Goal: Transaction & Acquisition: Book appointment/travel/reservation

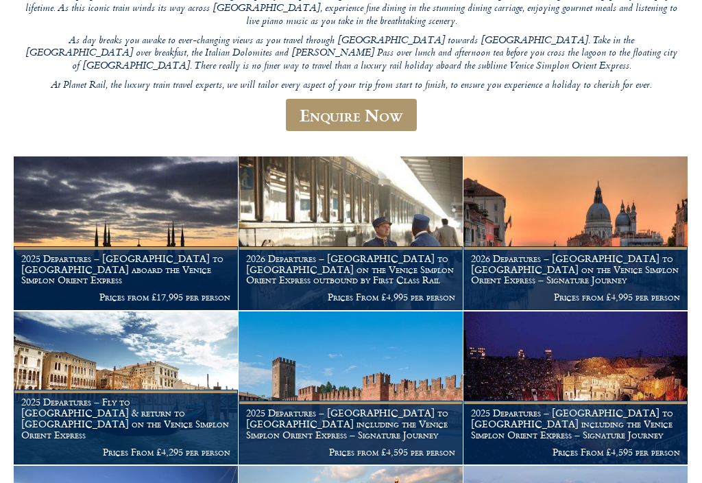
scroll to position [553, 263]
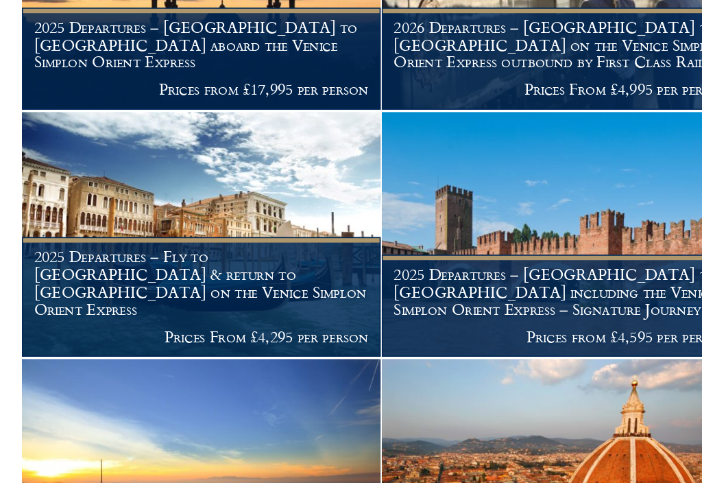
click at [239, 70] on img at bounding box center [351, 146] width 224 height 153
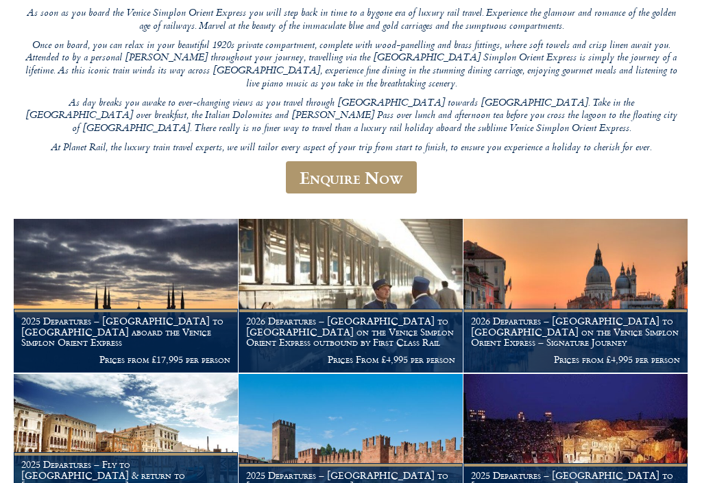
scroll to position [250, 0]
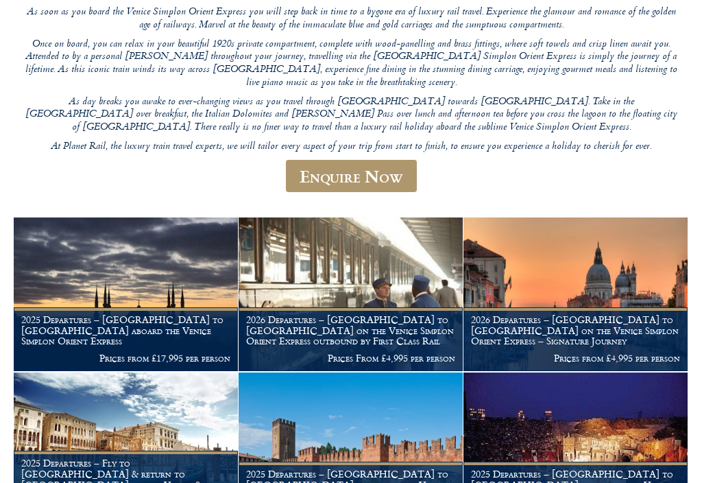
click at [376, 314] on h1 "2026 Departures – Venice to London on the Venice Simplon Orient Express outboun…" at bounding box center [350, 330] width 209 height 32
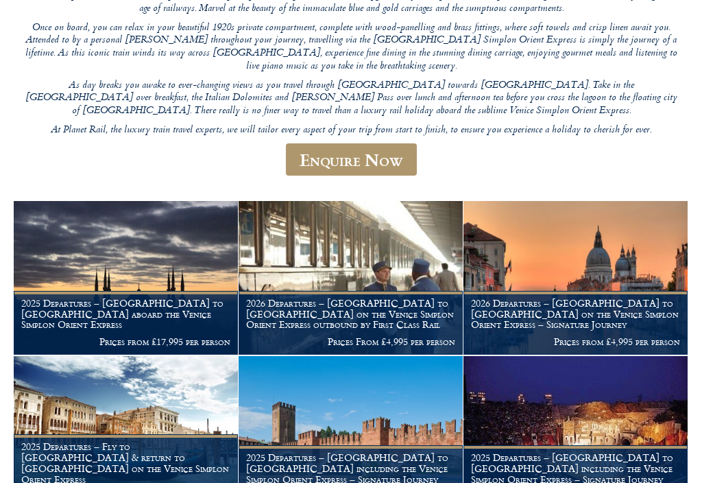
click at [600, 298] on h1 "2026 Departures – London to Venice on the Venice Simplon Orient Express – Signa…" at bounding box center [575, 314] width 209 height 32
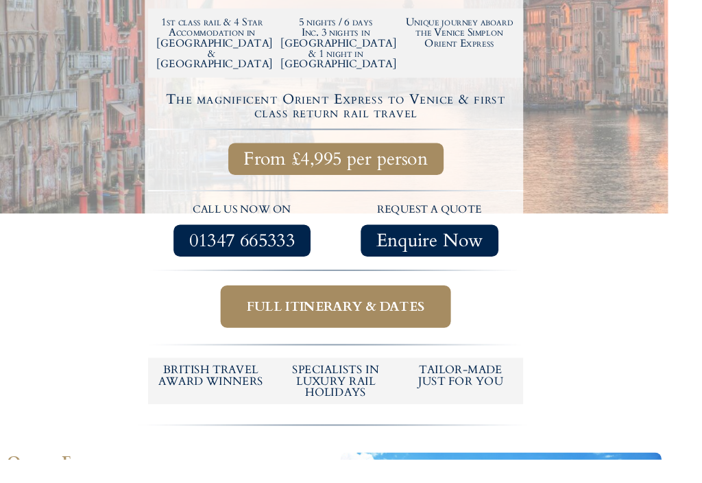
scroll to position [482, 0]
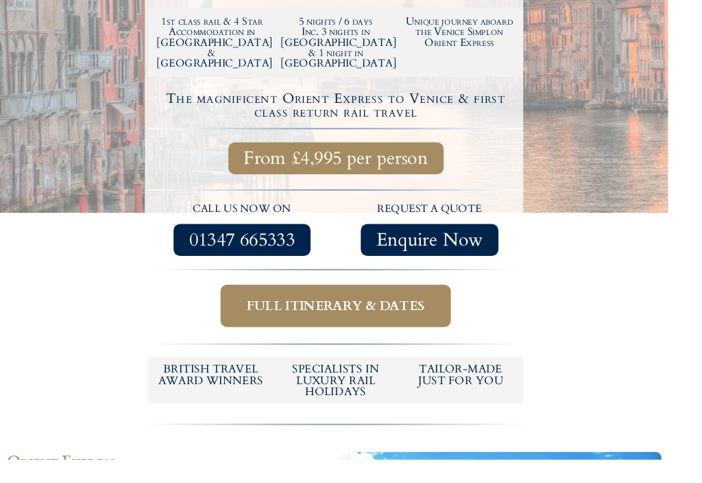
click at [370, 313] on span "Full itinerary & dates" at bounding box center [352, 321] width 187 height 17
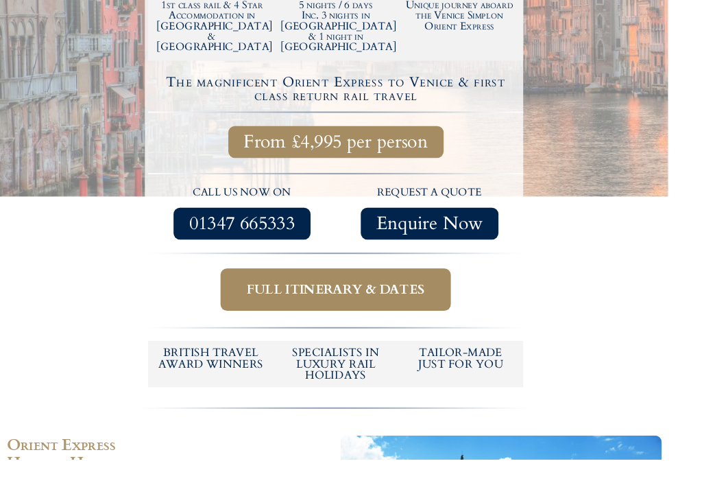
scroll to position [500, 0]
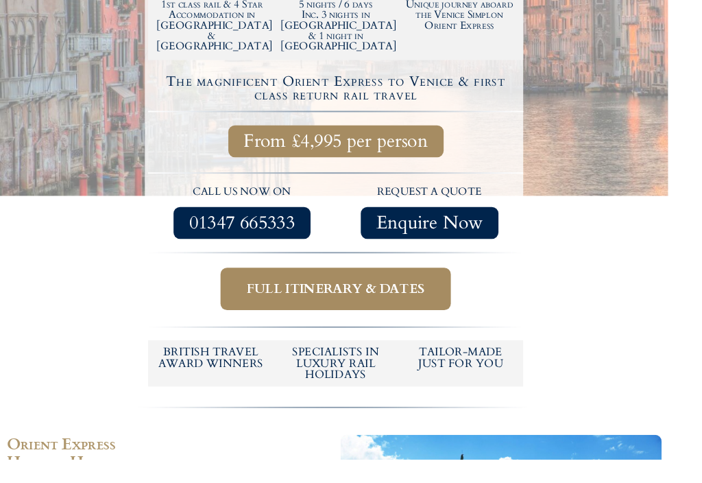
click at [387, 295] on span "Full itinerary & dates" at bounding box center [352, 303] width 187 height 17
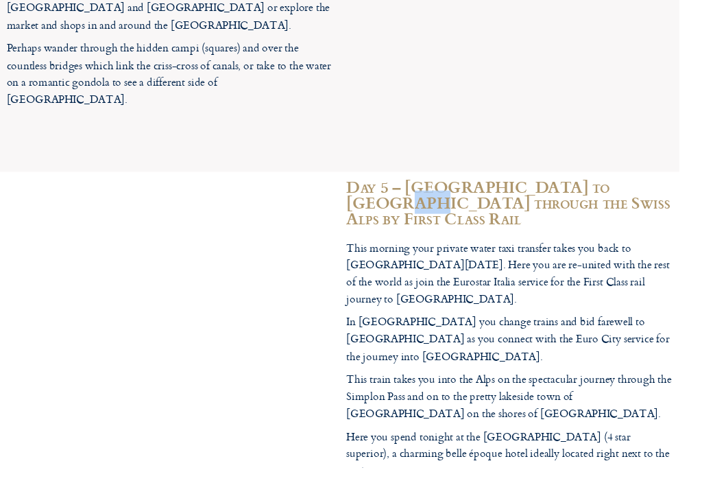
scroll to position [3294, 0]
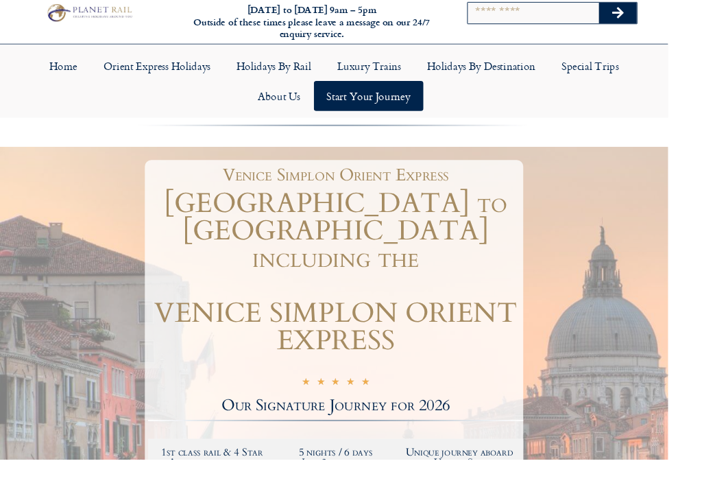
scroll to position [29, 0]
